Goal: Task Accomplishment & Management: Manage account settings

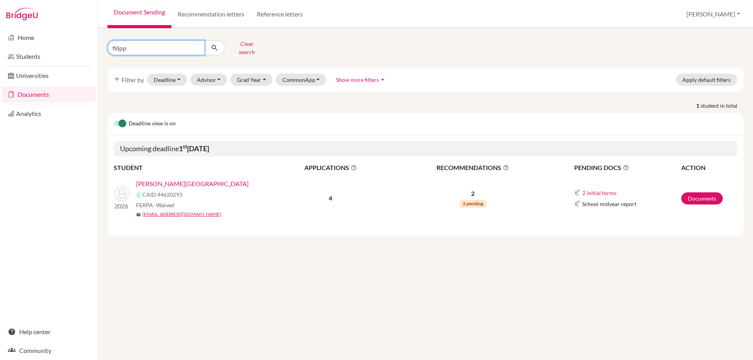
drag, startPoint x: 132, startPoint y: 45, endPoint x: 59, endPoint y: 48, distance: 73.4
click at [80, 48] on div "Home Students Universities Documents Analytics Help center Community Document S…" at bounding box center [376, 180] width 753 height 360
type input "wang"
click button "submit" at bounding box center [214, 47] width 21 height 15
click at [167, 179] on link "[PERSON_NAME]" at bounding box center [160, 183] width 49 height 9
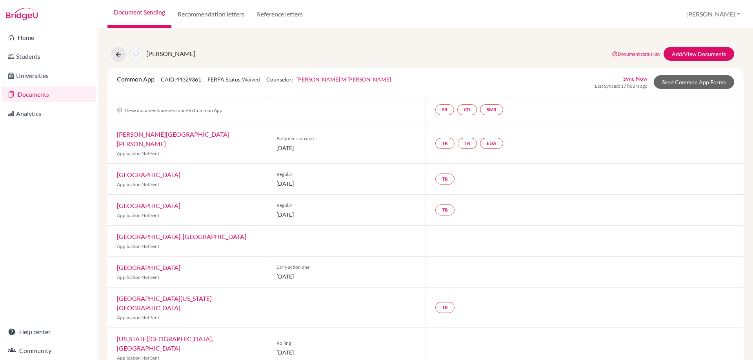
click at [36, 97] on link "Documents" at bounding box center [49, 95] width 94 height 16
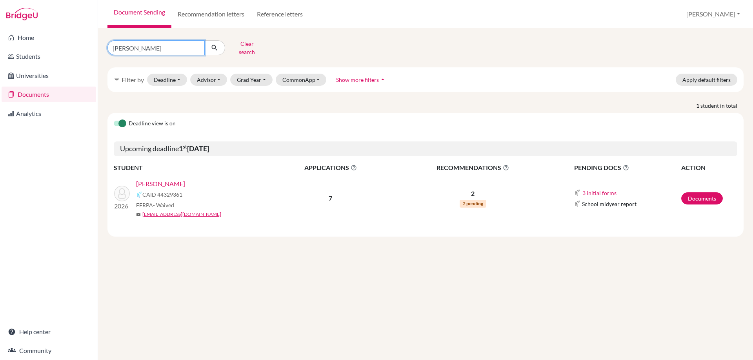
drag, startPoint x: 130, startPoint y: 45, endPoint x: 120, endPoint y: 45, distance: 9.8
click at [120, 45] on input "wang" at bounding box center [155, 47] width 97 height 15
type input "w"
type input "filipp"
click button "submit" at bounding box center [214, 47] width 21 height 15
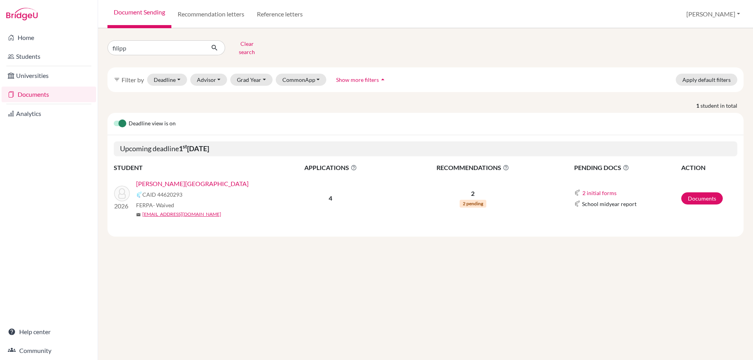
click at [169, 179] on link "[PERSON_NAME][GEOGRAPHIC_DATA]" at bounding box center [192, 183] width 112 height 9
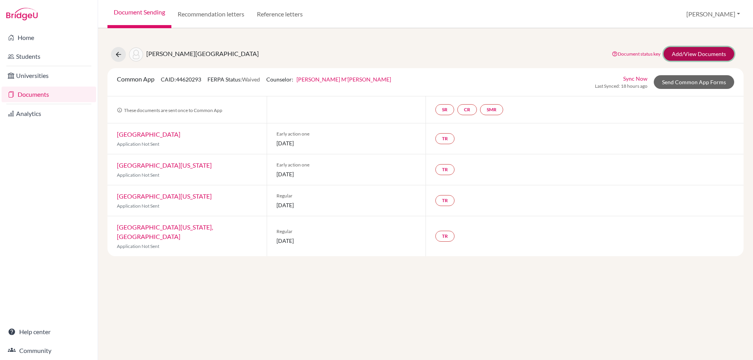
click at [677, 54] on link "Add/View Documents" at bounding box center [698, 54] width 71 height 14
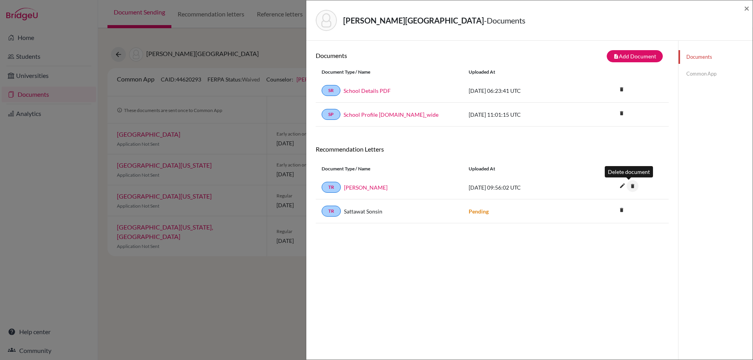
click at [628, 187] on icon "delete" at bounding box center [632, 186] width 12 height 12
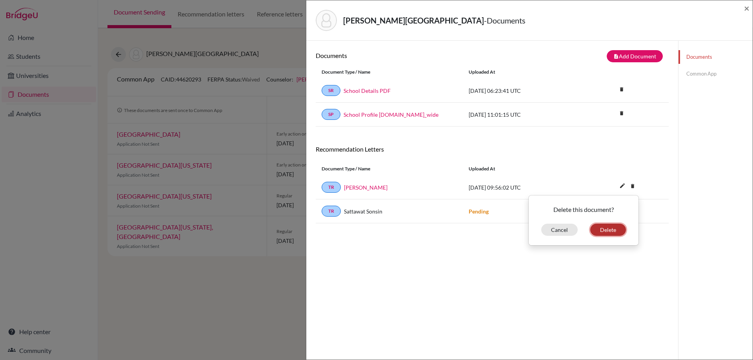
click at [609, 227] on button "Delete" at bounding box center [608, 230] width 36 height 12
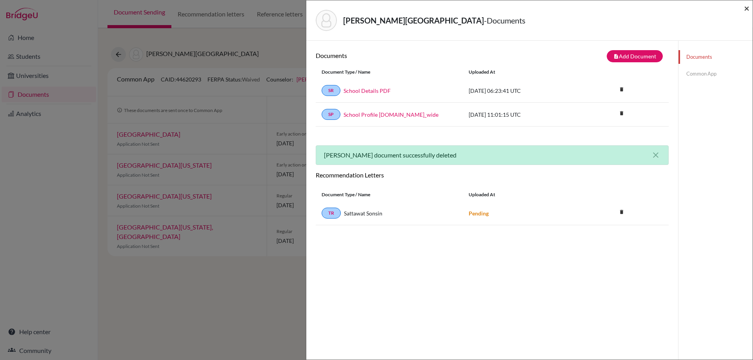
click at [743, 8] on div "Artemenko, Filipp - Documents ×" at bounding box center [529, 21] width 440 height 34
click at [745, 7] on span "×" at bounding box center [746, 7] width 5 height 11
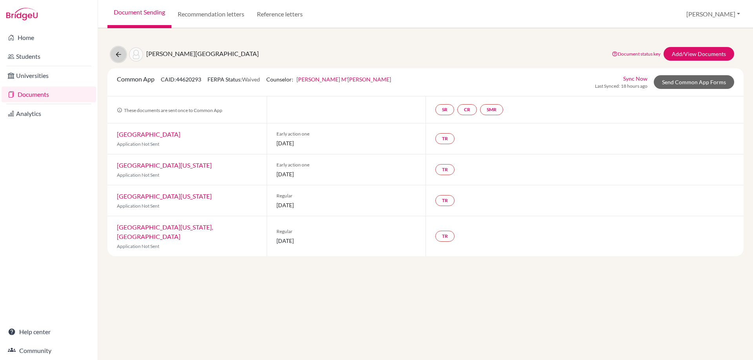
click at [120, 56] on icon at bounding box center [118, 55] width 8 height 8
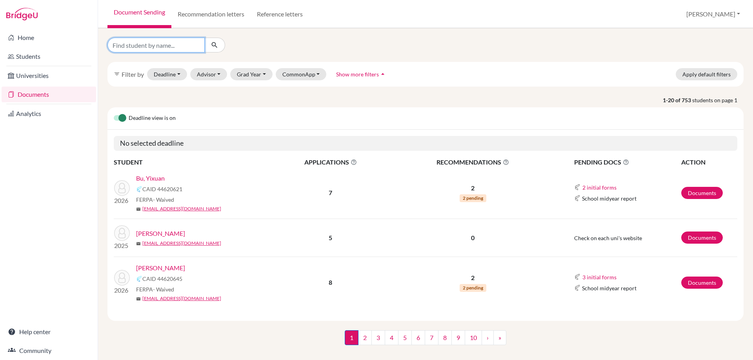
click at [124, 45] on input "Find student by name..." at bounding box center [155, 45] width 97 height 15
type input "aryan"
click button "submit" at bounding box center [214, 45] width 21 height 15
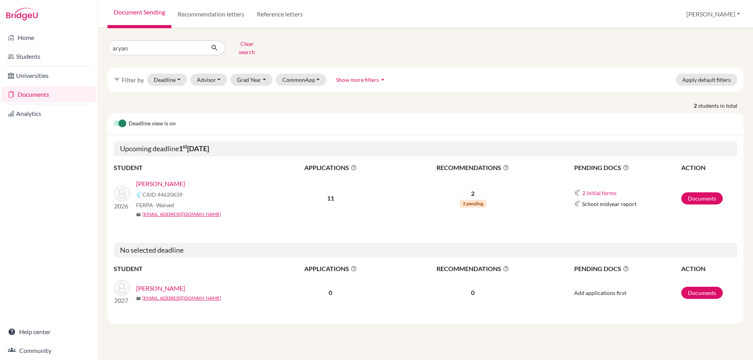
click at [148, 179] on link "[PERSON_NAME]" at bounding box center [160, 183] width 49 height 9
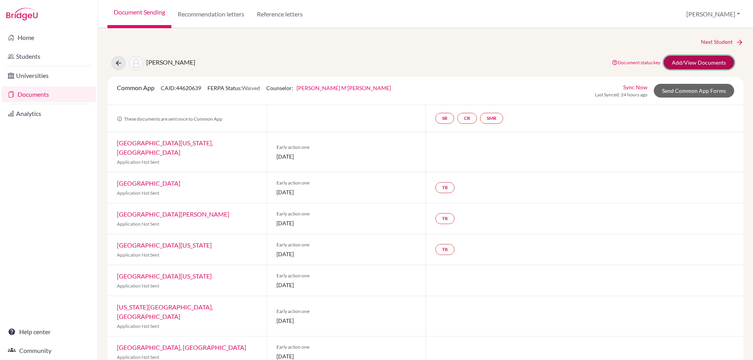
click at [669, 59] on link "Add/View Documents" at bounding box center [698, 63] width 71 height 14
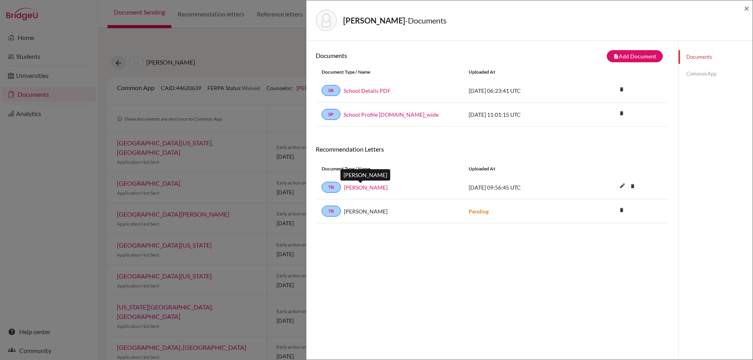
click at [353, 187] on link "Victoria Addis" at bounding box center [366, 187] width 44 height 8
click at [627, 188] on icon "delete" at bounding box center [632, 186] width 12 height 12
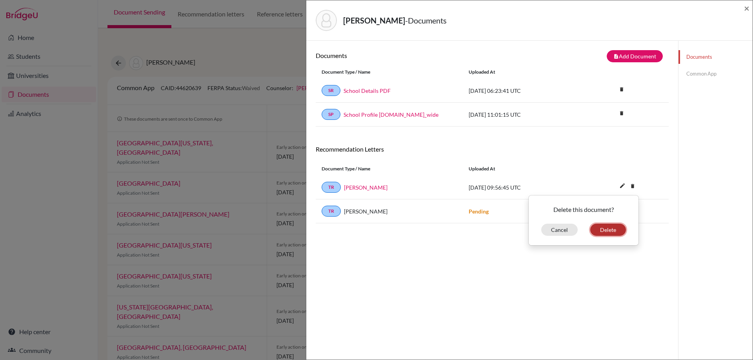
click at [597, 230] on button "Delete" at bounding box center [608, 230] width 36 height 12
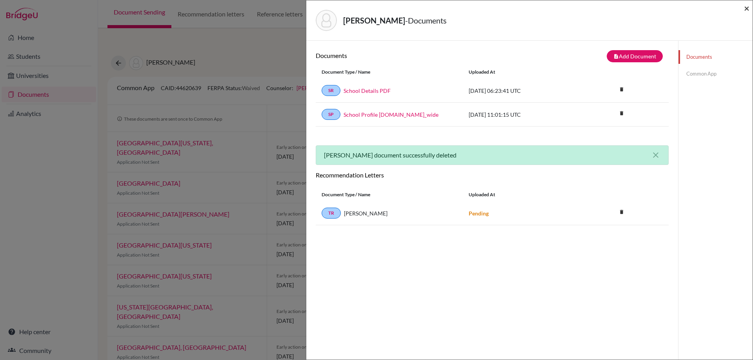
click at [744, 9] on span "×" at bounding box center [746, 7] width 5 height 11
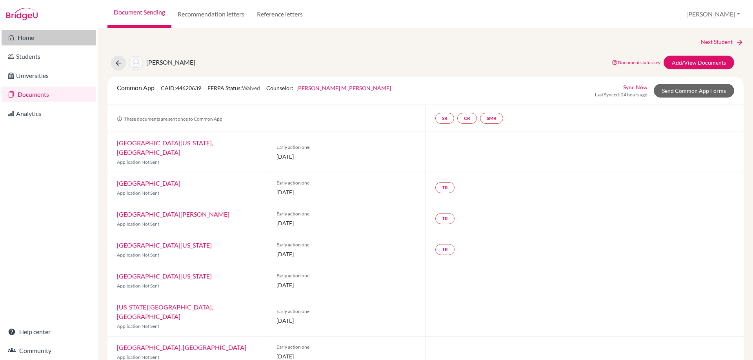
click at [18, 42] on link "Home" at bounding box center [49, 38] width 94 height 16
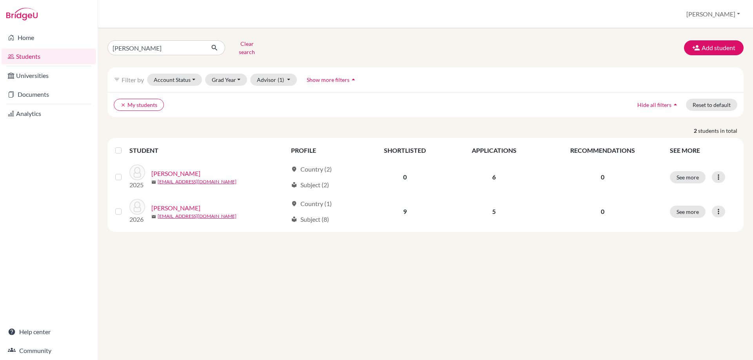
type input "filipp"
click button "submit" at bounding box center [214, 47] width 21 height 15
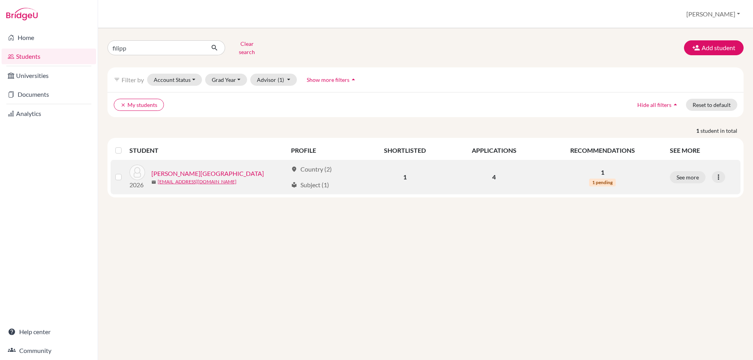
click at [176, 169] on link "[PERSON_NAME][GEOGRAPHIC_DATA]" at bounding box center [207, 173] width 112 height 9
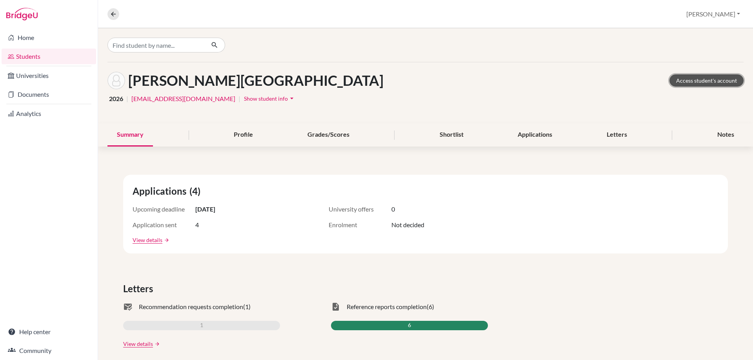
click at [681, 77] on link "Access student's account" at bounding box center [706, 80] width 74 height 12
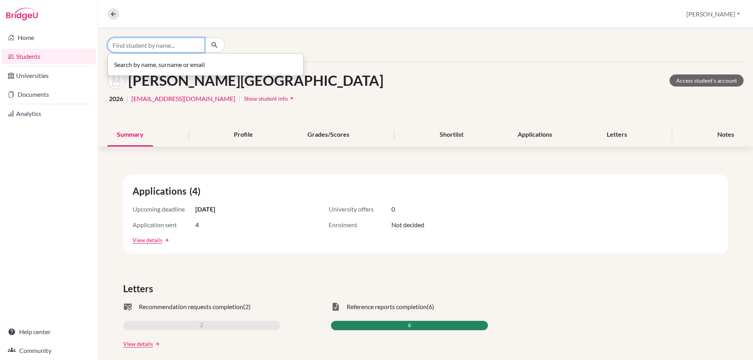
click at [125, 44] on input "Find student by name..." at bounding box center [155, 45] width 97 height 15
click at [114, 13] on icon at bounding box center [113, 14] width 7 height 7
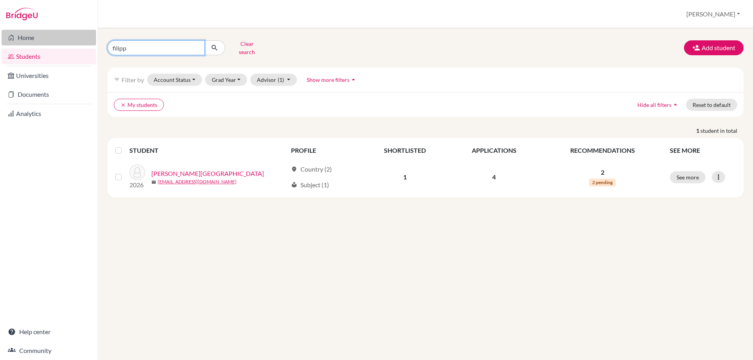
drag, startPoint x: 128, startPoint y: 44, endPoint x: 83, endPoint y: 41, distance: 45.2
click at [85, 42] on div "Home Students Universities Documents Analytics Help center Community Students o…" at bounding box center [376, 180] width 753 height 360
type input "aryan"
click button "submit" at bounding box center [214, 47] width 21 height 15
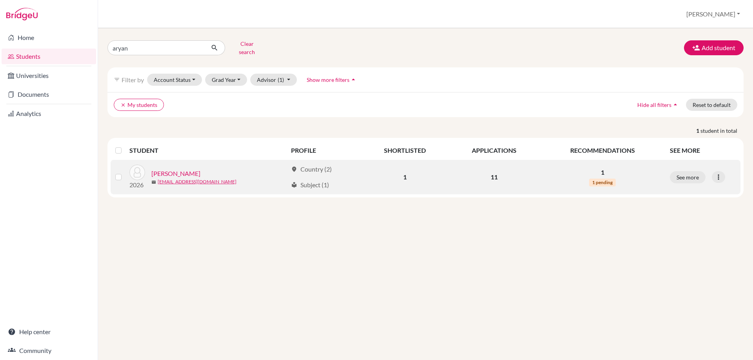
click at [179, 169] on link "[PERSON_NAME]" at bounding box center [175, 173] width 49 height 9
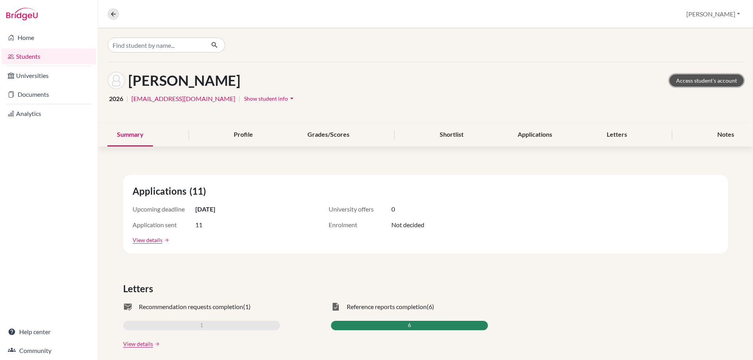
click at [694, 78] on link "Access student's account" at bounding box center [706, 80] width 74 height 12
